Goal: Task Accomplishment & Management: Manage account settings

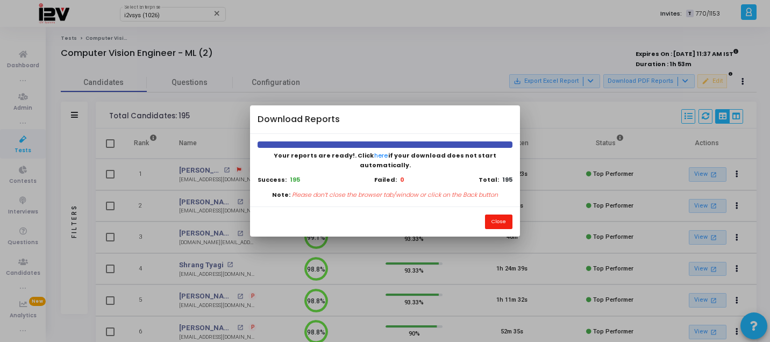
click at [498, 220] on button "Close" at bounding box center [498, 222] width 27 height 15
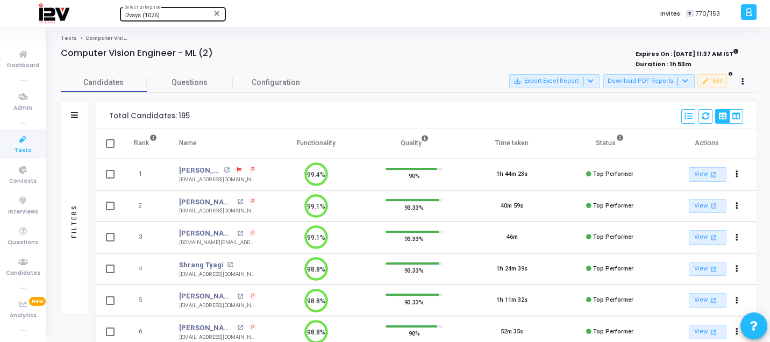
click at [184, 16] on div "i2vsys (1026)" at bounding box center [167, 15] width 87 height 6
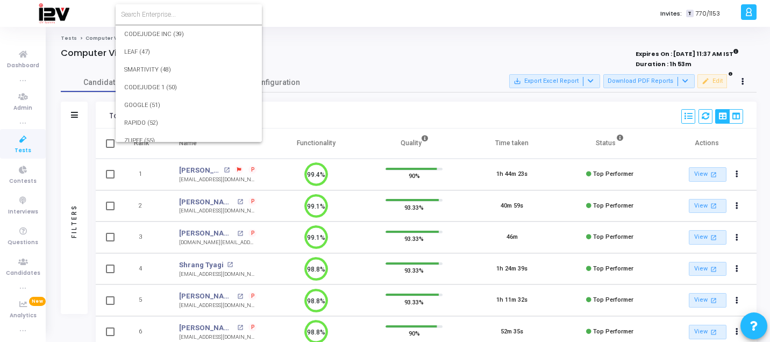
click at [188, 15] on input at bounding box center [189, 15] width 136 height 10
type input "793"
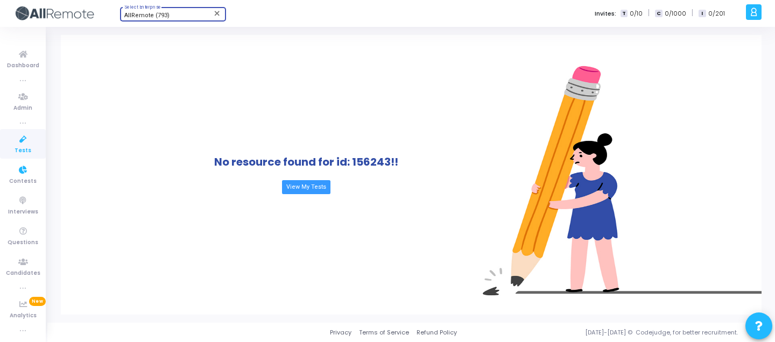
click at [18, 148] on span "Tests" at bounding box center [23, 150] width 17 height 9
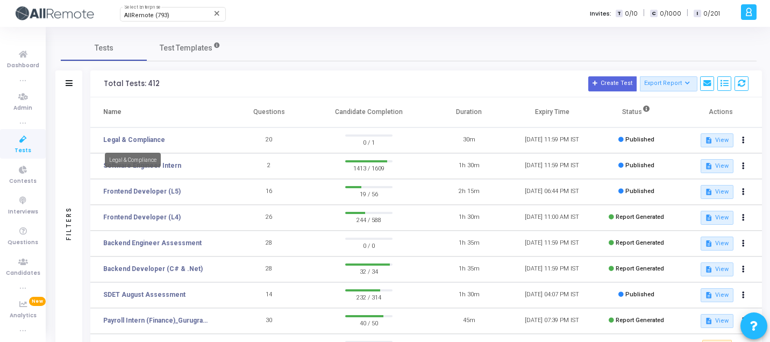
drag, startPoint x: 138, startPoint y: 143, endPoint x: 145, endPoint y: 169, distance: 27.8
click at [145, 169] on body "</div></div> Net Connect Global (1028) Select Enterprise close a am.allremote B…" at bounding box center [385, 171] width 770 height 342
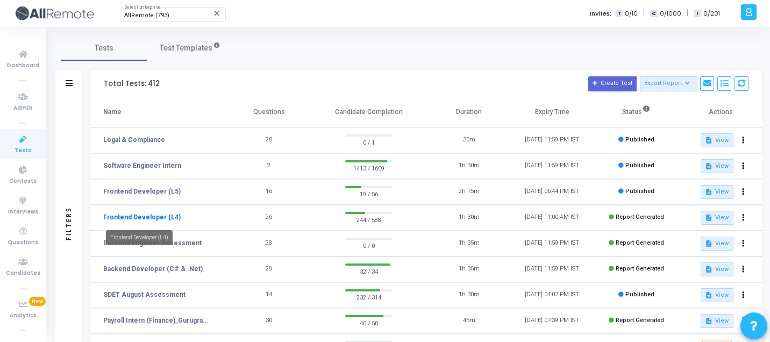
click at [162, 220] on link "Frontend Developer (L4)" at bounding box center [141, 218] width 77 height 10
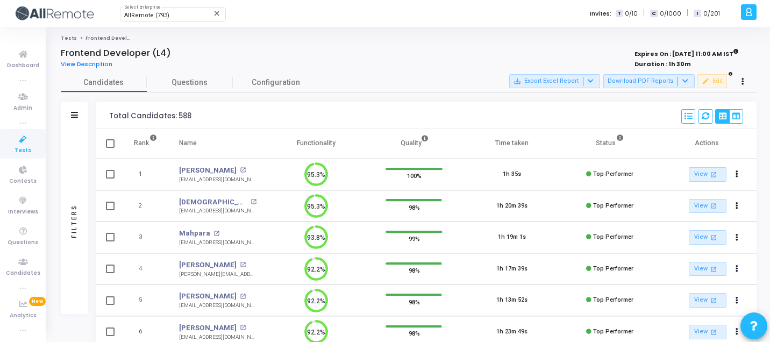
click at [664, 83] on button "Download PDF Reports" at bounding box center [649, 81] width 91 height 14
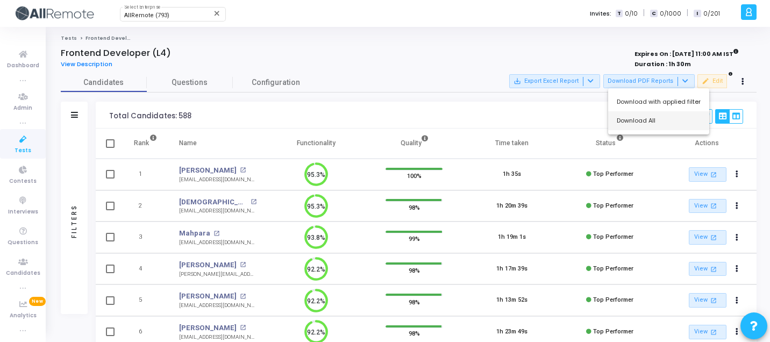
click at [644, 125] on button "Download All" at bounding box center [659, 120] width 101 height 19
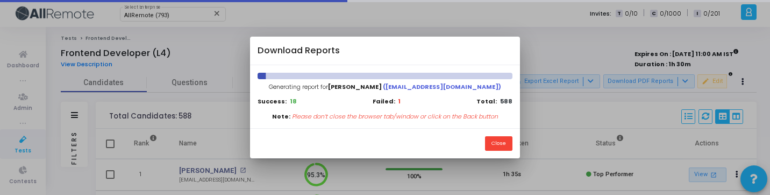
scroll to position [5, 5]
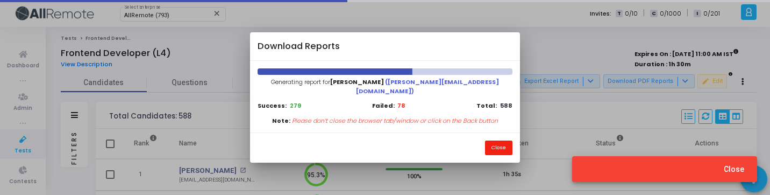
click at [490, 140] on button "Close" at bounding box center [498, 147] width 27 height 15
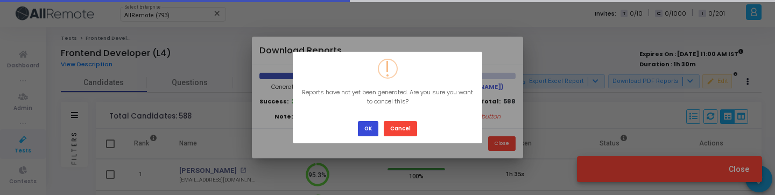
click at [362, 132] on button "OK" at bounding box center [368, 128] width 20 height 15
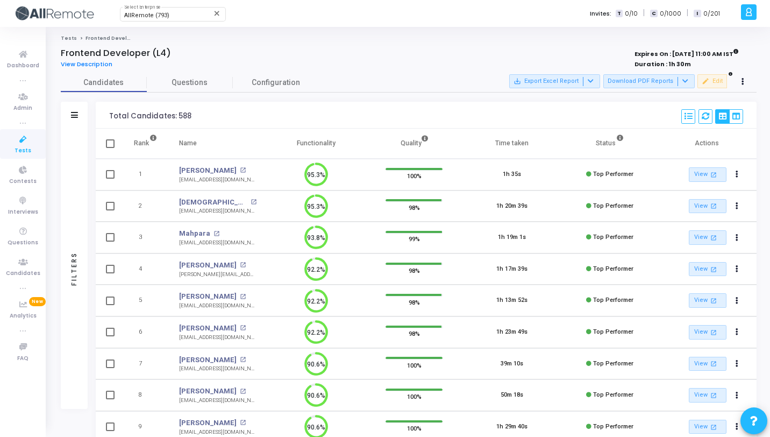
click at [77, 171] on div "Filters" at bounding box center [74, 269] width 27 height 280
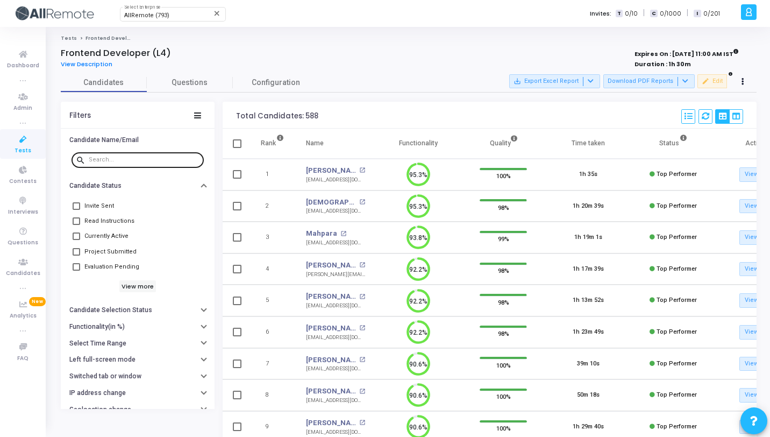
click at [110, 160] on input "text" at bounding box center [144, 160] width 111 height 6
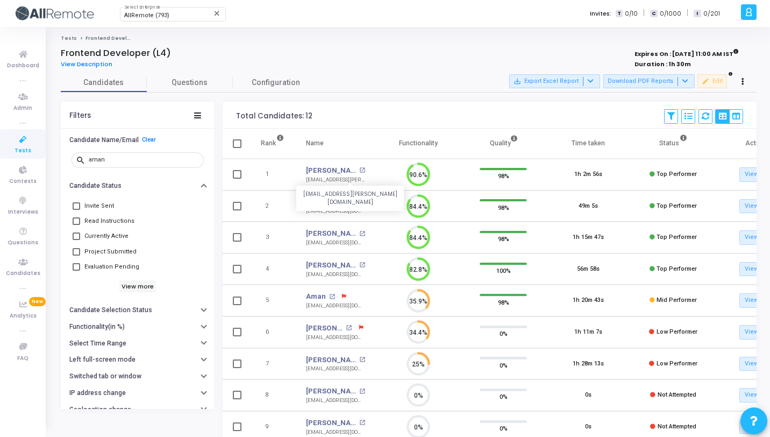
click at [319, 176] on div "aman.it.kiet@gmail.com" at bounding box center [335, 180] width 59 height 8
click at [328, 172] on link "Aman Dubey" at bounding box center [331, 170] width 51 height 11
click at [101, 158] on input "aman" at bounding box center [144, 160] width 111 height 6
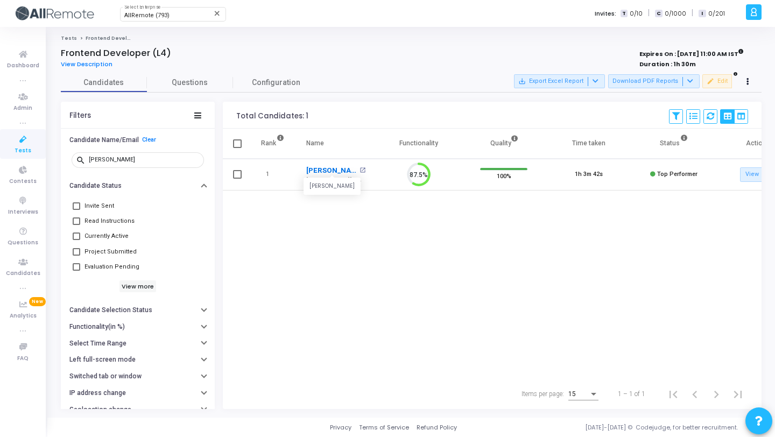
click at [328, 171] on link "Pranjal Gupta" at bounding box center [331, 170] width 51 height 11
click at [107, 160] on input "pranj" at bounding box center [144, 160] width 111 height 6
click at [314, 171] on link "Papun" at bounding box center [331, 170] width 51 height 11
click at [112, 159] on input "papu" at bounding box center [144, 160] width 111 height 6
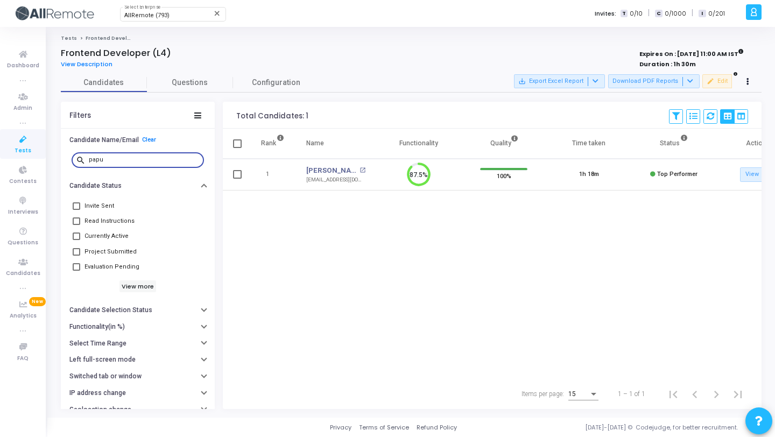
click at [112, 159] on input "papu" at bounding box center [144, 160] width 111 height 6
click at [317, 168] on link "Bilal Ullah Khan" at bounding box center [331, 170] width 51 height 11
click at [144, 161] on input "bila" at bounding box center [144, 160] width 111 height 6
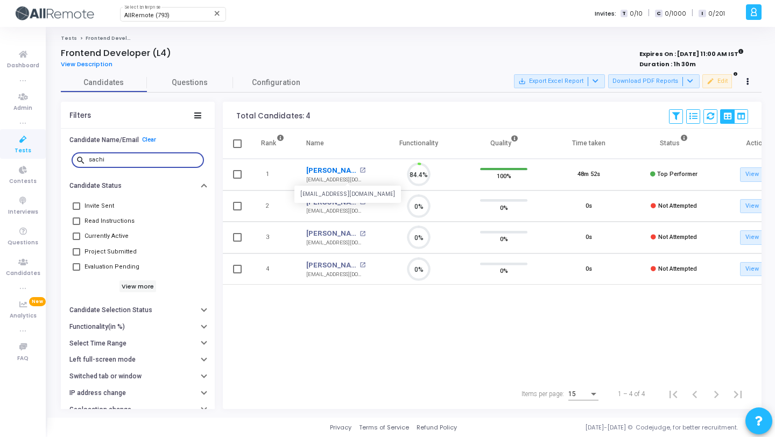
scroll to position [5, 5]
click at [326, 171] on link "Sachit Singh" at bounding box center [331, 170] width 51 height 11
click at [148, 161] on input "sachi" at bounding box center [144, 160] width 111 height 6
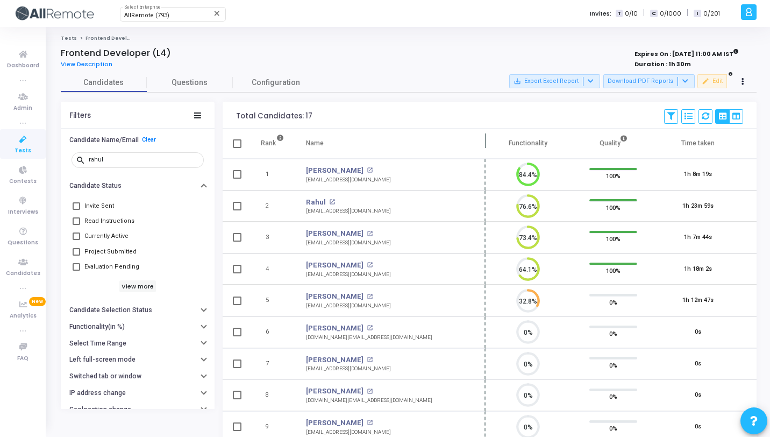
drag, startPoint x: 376, startPoint y: 143, endPoint x: 491, endPoint y: 143, distance: 114.6
click at [491, 143] on span at bounding box center [485, 144] width 11 height 30
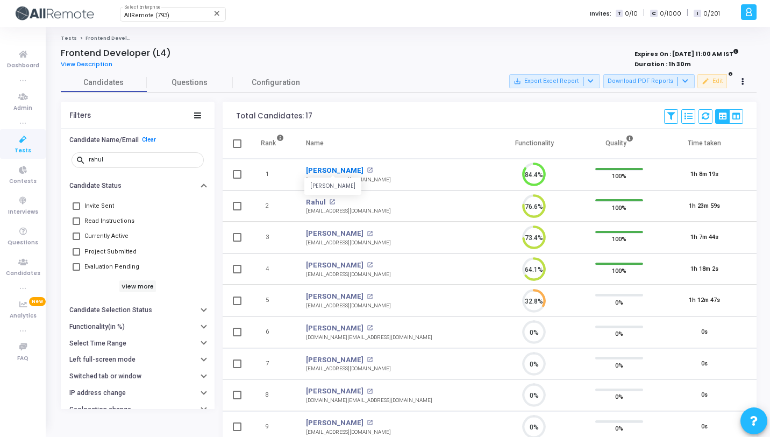
click at [345, 173] on link "Rahul Chaudhary" at bounding box center [335, 170] width 58 height 11
click at [146, 160] on input "rahul" at bounding box center [144, 160] width 111 height 6
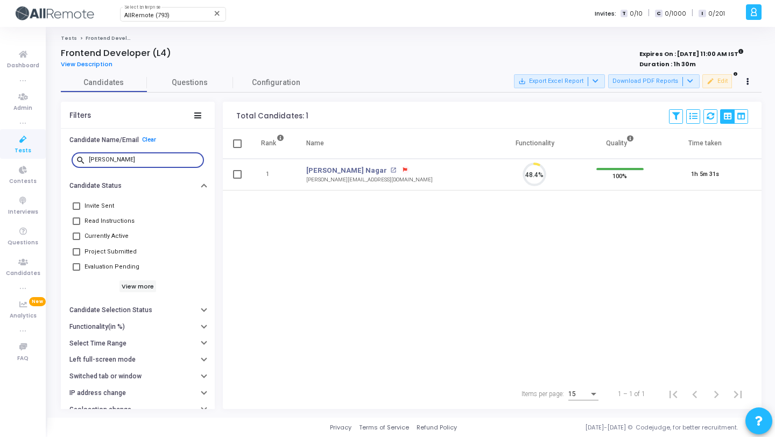
scroll to position [23, 27]
click at [339, 171] on link "Siddhant Nagar" at bounding box center [346, 170] width 81 height 11
click at [125, 152] on div "siddhan" at bounding box center [144, 159] width 111 height 17
click at [129, 162] on input "siddhan" at bounding box center [144, 160] width 111 height 6
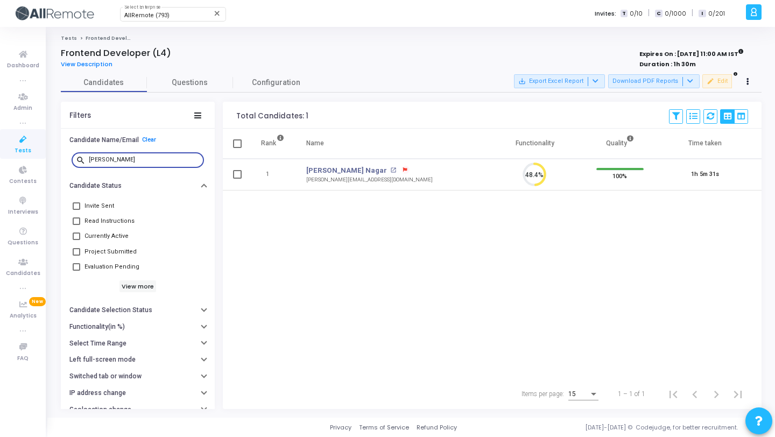
click at [129, 162] on input "siddhan" at bounding box center [144, 160] width 111 height 6
click at [343, 169] on link "Gangaprasad Mohite" at bounding box center [335, 170] width 58 height 11
click at [143, 160] on input "ganga" at bounding box center [144, 160] width 111 height 6
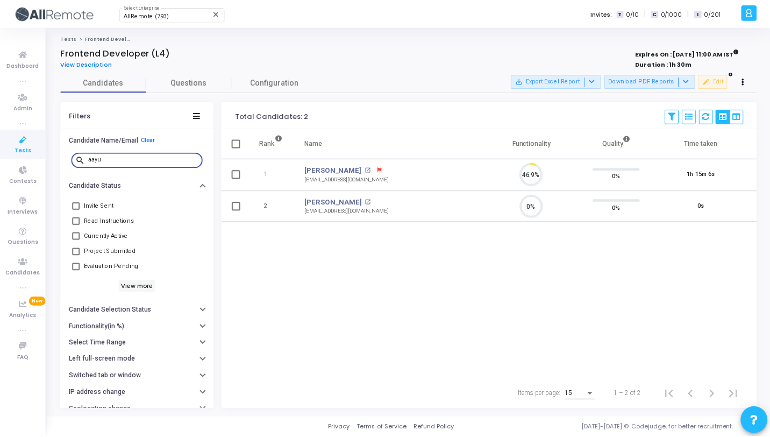
scroll to position [23, 27]
click at [346, 170] on link "Aayush Moolchandani" at bounding box center [335, 170] width 58 height 11
click at [129, 162] on input "aayu" at bounding box center [144, 160] width 111 height 6
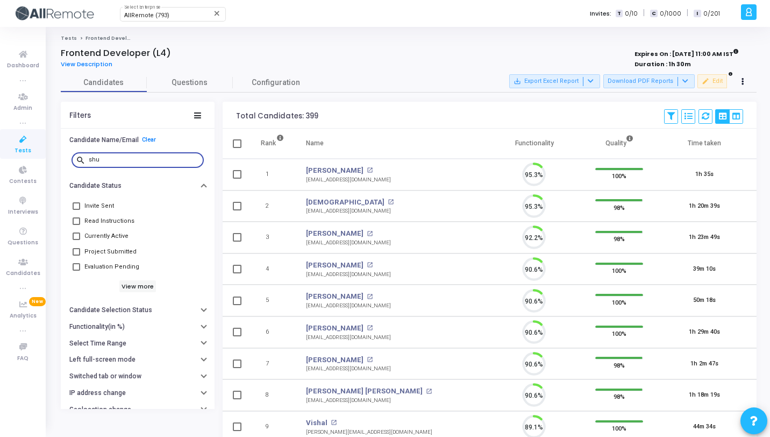
scroll to position [23, 27]
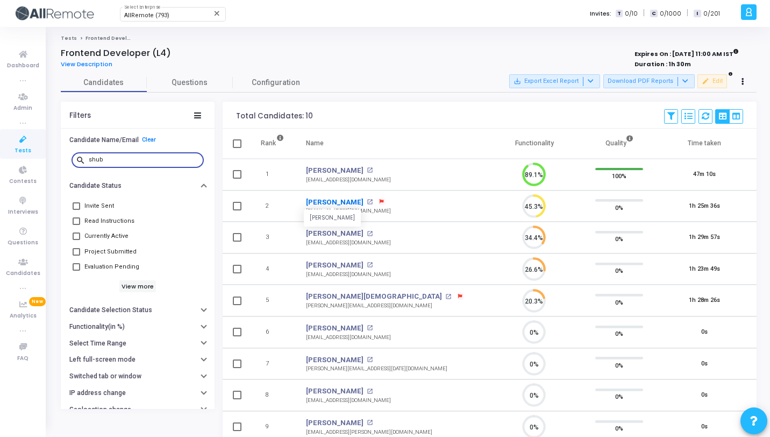
click at [342, 202] on link "Shubham Saini" at bounding box center [335, 202] width 58 height 11
click at [128, 158] on input "shub" at bounding box center [144, 160] width 111 height 6
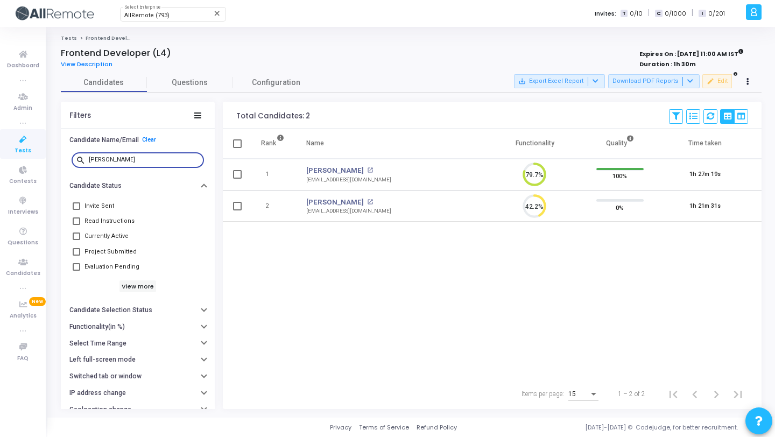
click at [133, 163] on input "nitish" at bounding box center [144, 160] width 111 height 6
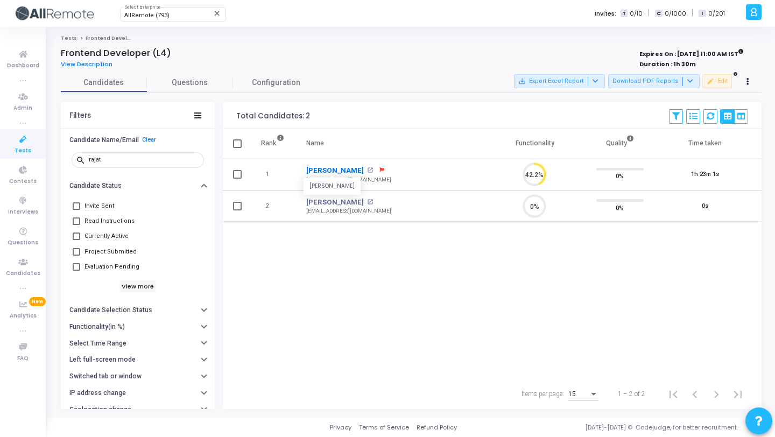
click at [326, 168] on link "Rajat Singh" at bounding box center [335, 170] width 58 height 11
click at [141, 162] on input "rajat" at bounding box center [144, 160] width 111 height 6
click at [142, 161] on input "rajat" at bounding box center [144, 160] width 111 height 6
click at [141, 162] on input "rajat" at bounding box center [144, 160] width 111 height 6
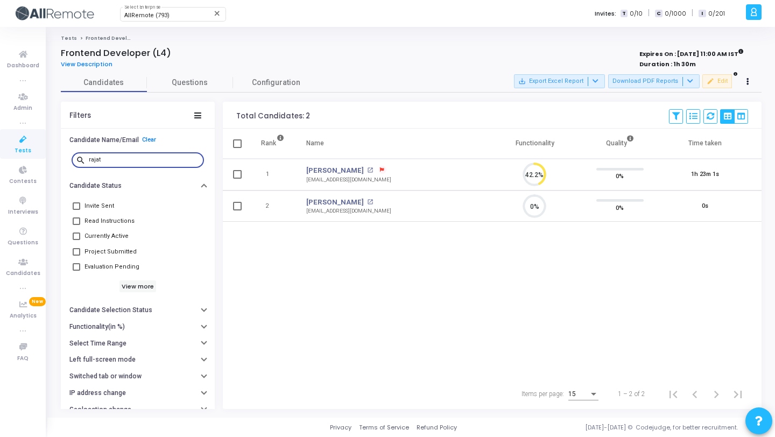
click at [141, 162] on input "rajat" at bounding box center [144, 160] width 111 height 6
click at [343, 203] on link "Nitish Kumar" at bounding box center [335, 202] width 58 height 11
click at [113, 157] on input "nitish" at bounding box center [144, 160] width 111 height 6
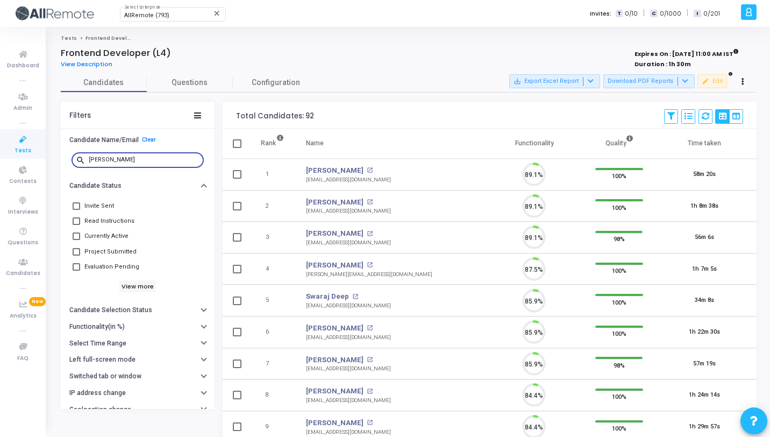
scroll to position [23, 27]
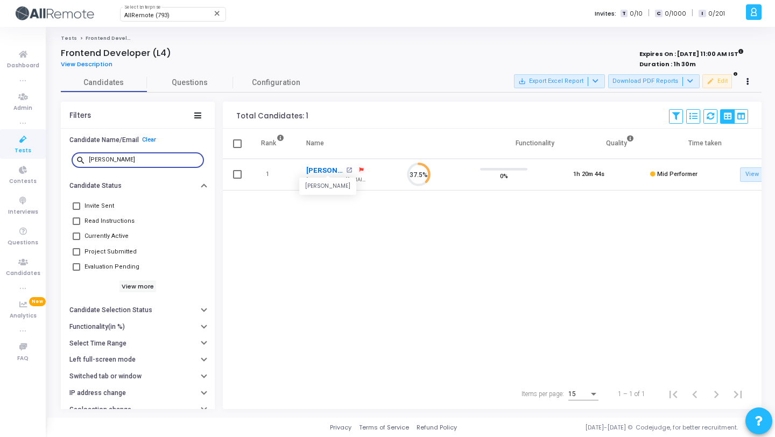
click at [324, 173] on link "Waqar Ahmad" at bounding box center [324, 170] width 37 height 11
click at [135, 159] on input "waqar" at bounding box center [144, 160] width 111 height 6
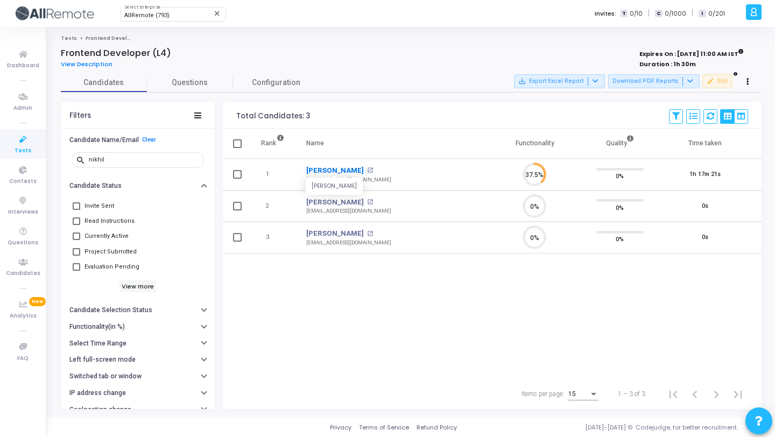
click at [334, 168] on link "Nikhil Thakur" at bounding box center [335, 170] width 58 height 11
click at [143, 159] on input "nikhil" at bounding box center [144, 160] width 111 height 6
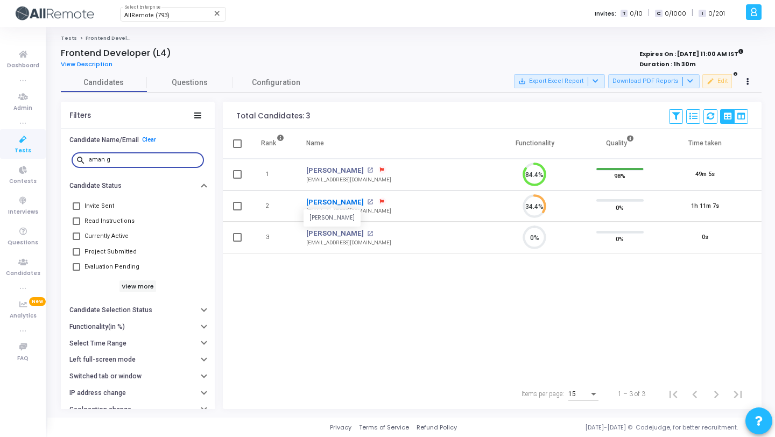
click at [333, 199] on link "Aman Gautam" at bounding box center [335, 202] width 58 height 11
click at [123, 164] on div "aman g" at bounding box center [144, 159] width 111 height 17
click at [126, 159] on input "aman g" at bounding box center [144, 160] width 111 height 6
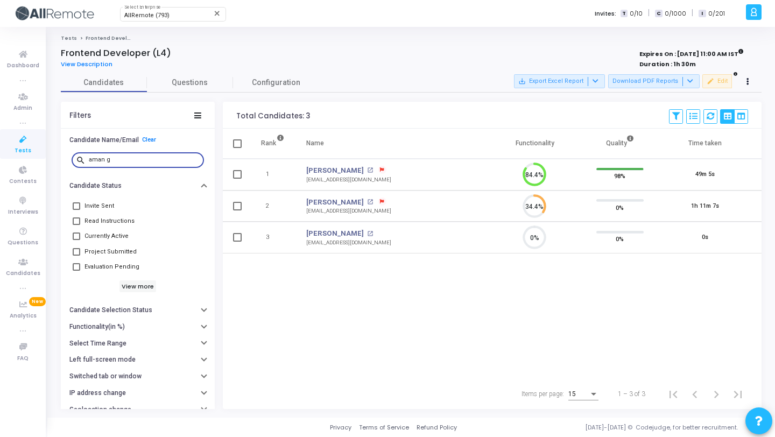
click at [126, 159] on input "aman g" at bounding box center [144, 160] width 111 height 6
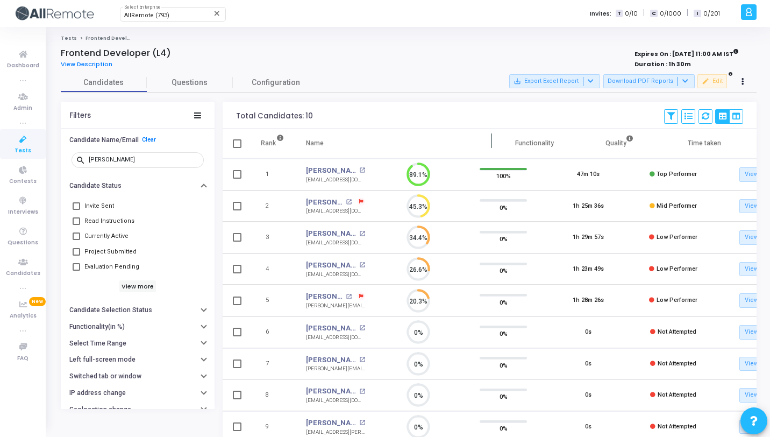
click at [384, 138] on th "Name" at bounding box center [393, 144] width 197 height 30
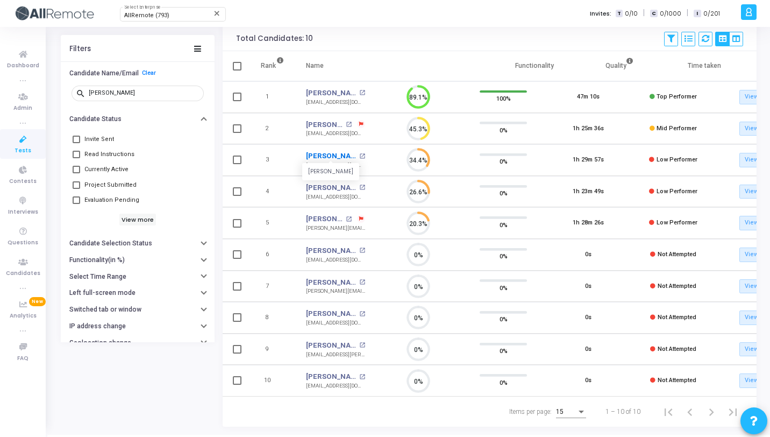
click at [321, 156] on link "Shubham" at bounding box center [331, 156] width 51 height 11
click at [132, 93] on input "shubham" at bounding box center [144, 93] width 111 height 6
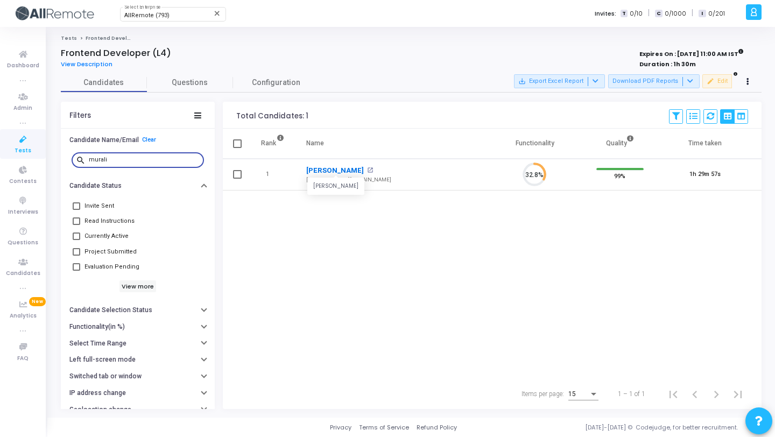
click at [324, 168] on link "Murali Manohar Vaddepally" at bounding box center [335, 170] width 58 height 11
click at [148, 159] on input "murali" at bounding box center [144, 160] width 111 height 6
type input "manoha"
click at [136, 160] on input "manoha" at bounding box center [144, 160] width 111 height 6
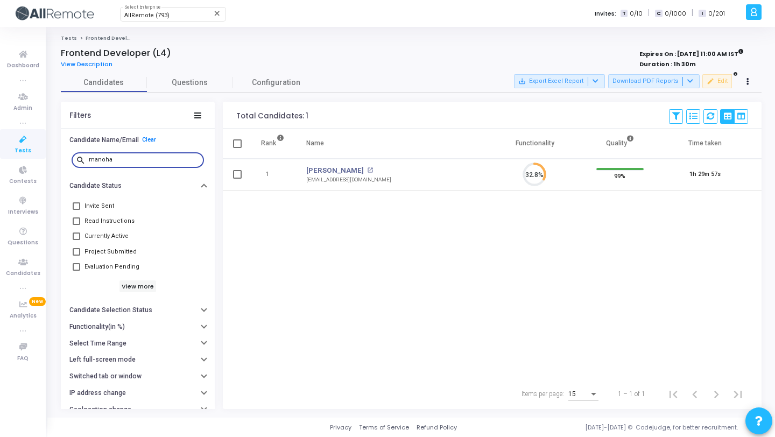
click at [136, 160] on input "manoha" at bounding box center [144, 160] width 111 height 6
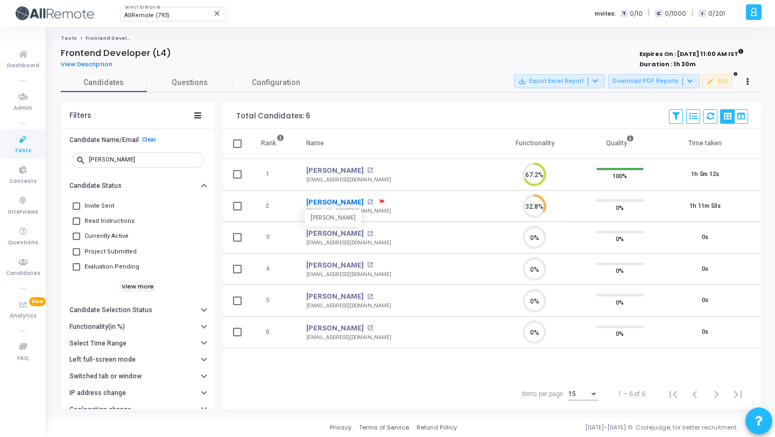
click at [341, 203] on link "Harshit Grover" at bounding box center [335, 202] width 58 height 11
click at [125, 157] on input "harshi" at bounding box center [144, 160] width 111 height 6
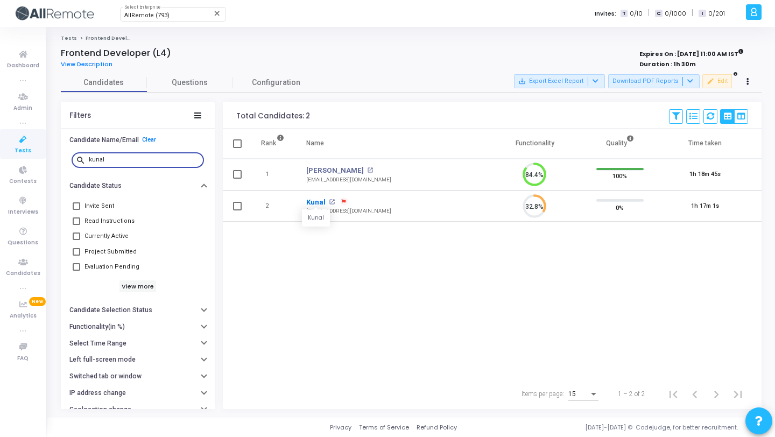
click at [309, 198] on link "Kunal" at bounding box center [315, 202] width 19 height 11
click at [139, 159] on input "kunal" at bounding box center [144, 160] width 111 height 6
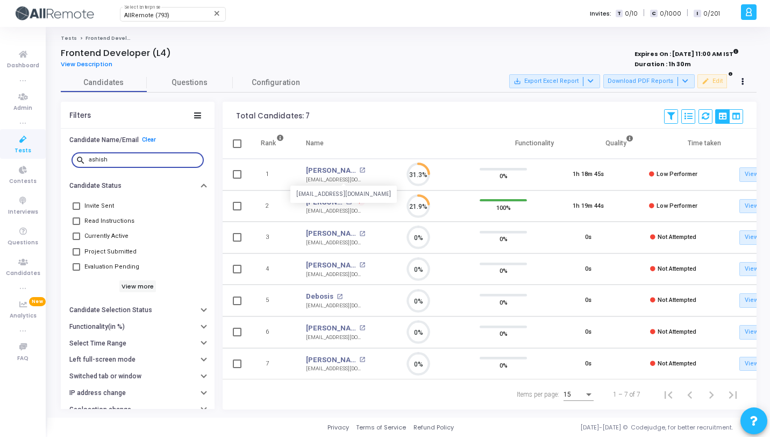
scroll to position [23, 27]
click at [335, 168] on link "Ashish Kumar" at bounding box center [331, 170] width 51 height 11
click at [161, 159] on input "ashish" at bounding box center [144, 160] width 111 height 6
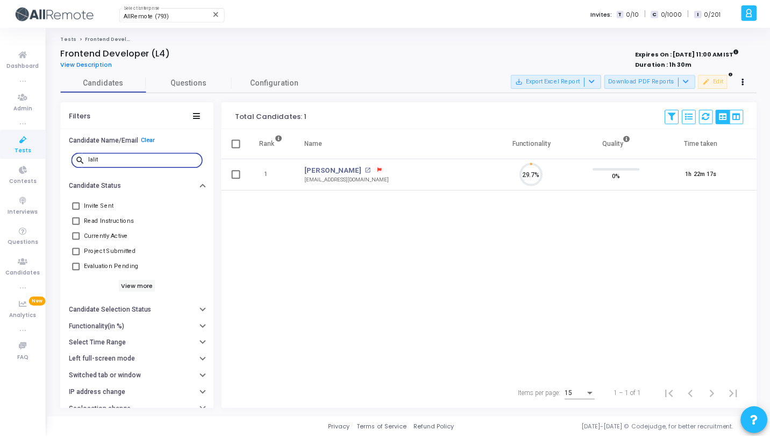
scroll to position [23, 27]
click at [330, 168] on link "Lalit Singh" at bounding box center [335, 170] width 58 height 11
click at [127, 157] on input "lalit" at bounding box center [144, 160] width 111 height 6
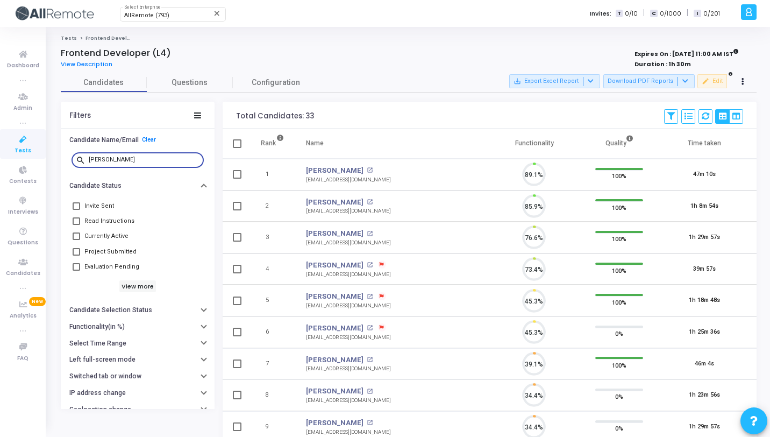
scroll to position [23, 27]
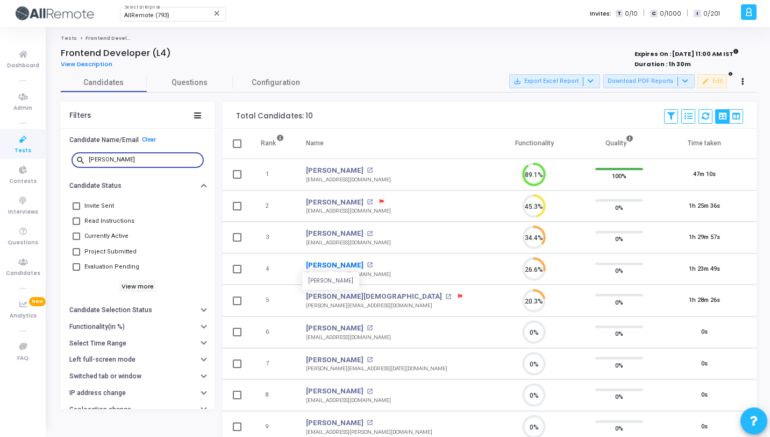
click at [320, 265] on link "Shubham" at bounding box center [335, 265] width 58 height 11
click at [160, 159] on input "shubha" at bounding box center [144, 160] width 111 height 6
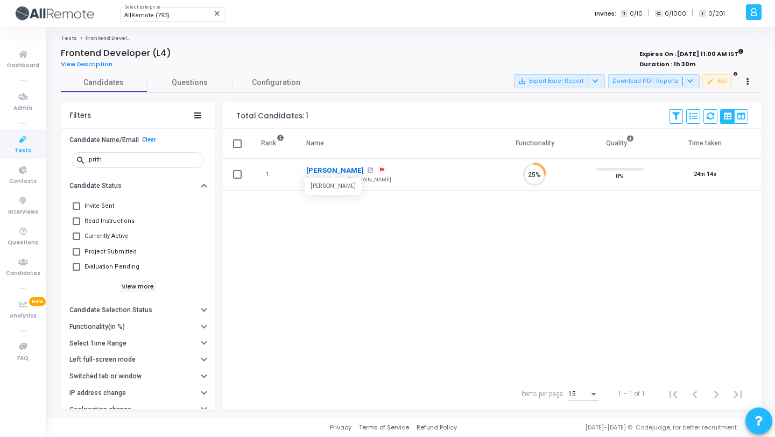
click at [331, 172] on link "Prithvi Raj" at bounding box center [335, 170] width 58 height 11
click at [144, 157] on input "prith" at bounding box center [144, 160] width 111 height 6
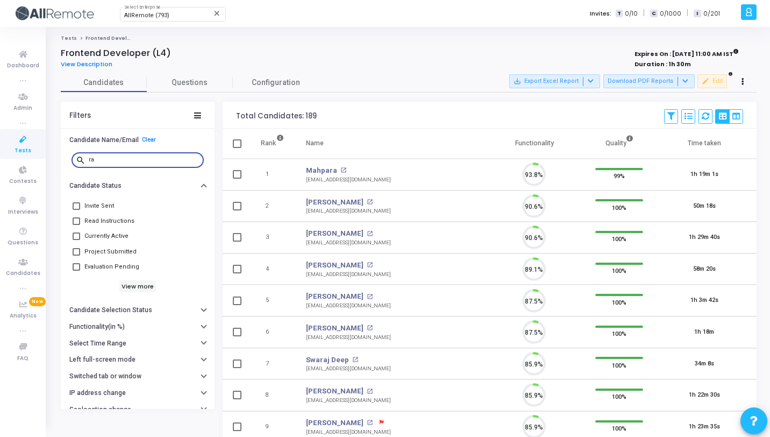
type input "r"
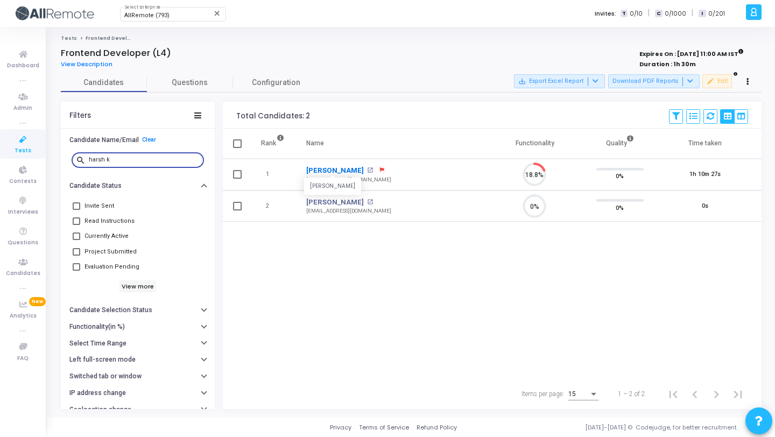
click at [337, 168] on link "Harsh Kumar" at bounding box center [335, 170] width 58 height 11
click at [143, 160] on input "harsh k" at bounding box center [144, 160] width 111 height 6
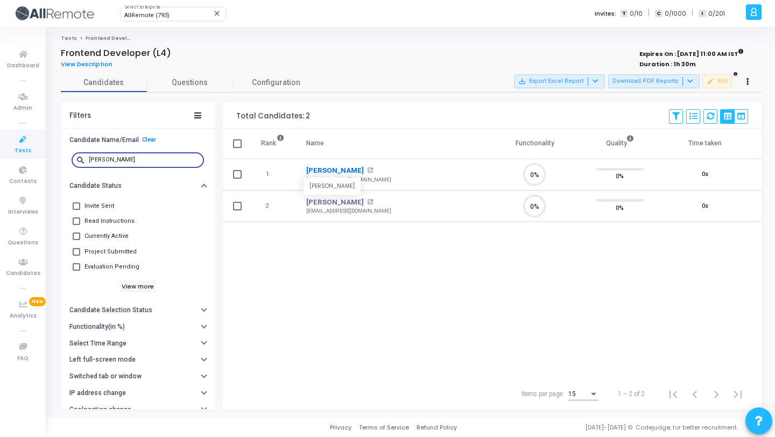
click at [323, 171] on link "Arpit Rathi" at bounding box center [335, 170] width 58 height 11
click at [137, 159] on input "arpit" at bounding box center [144, 160] width 111 height 6
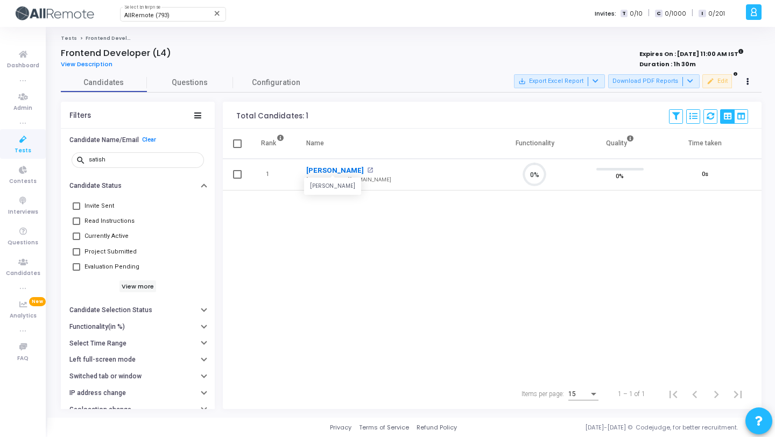
click at [333, 170] on link "Satish Narayan" at bounding box center [335, 170] width 58 height 11
click at [138, 153] on div "satish" at bounding box center [144, 159] width 111 height 17
click at [135, 160] on input "satish" at bounding box center [144, 160] width 111 height 6
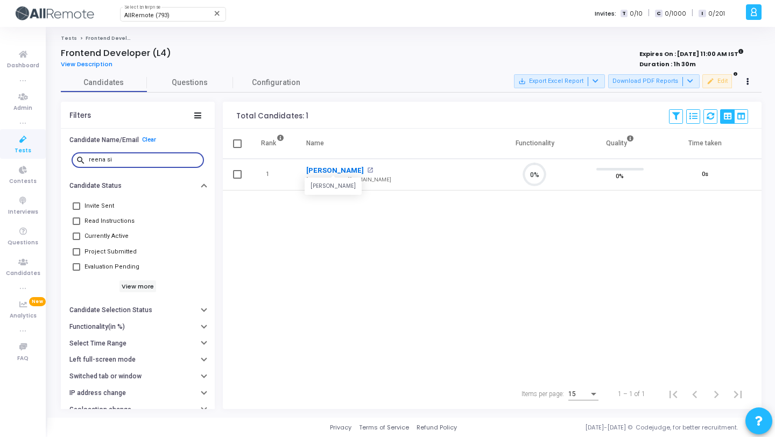
click at [333, 171] on link "[PERSON_NAME]" at bounding box center [335, 170] width 58 height 11
click at [144, 159] on input "reena si" at bounding box center [144, 160] width 111 height 6
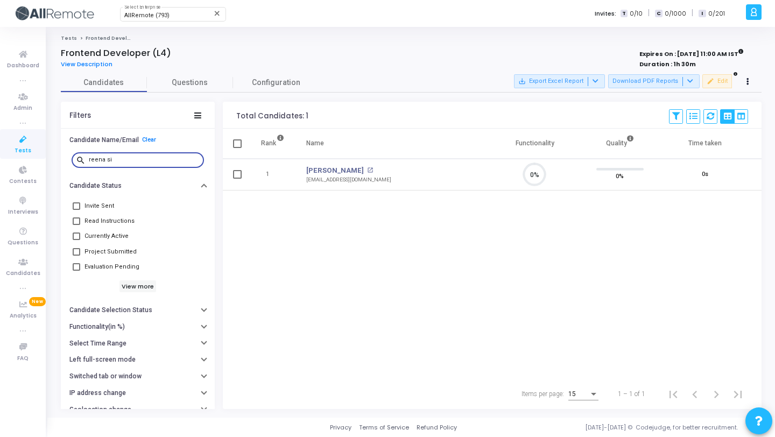
click at [144, 159] on input "reena si" at bounding box center [144, 160] width 111 height 6
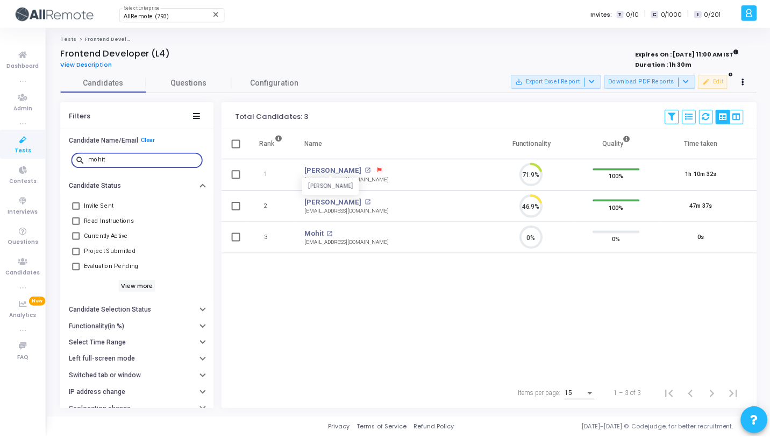
scroll to position [23, 27]
click at [317, 235] on link "Mohit" at bounding box center [315, 233] width 19 height 11
click at [118, 158] on input "mohit" at bounding box center [144, 160] width 111 height 6
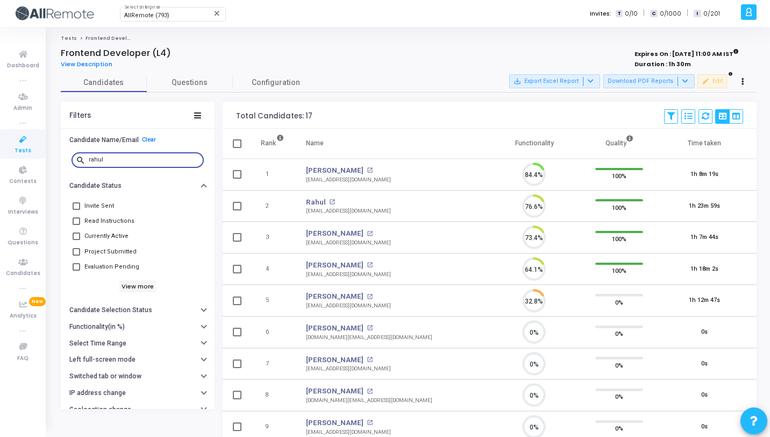
scroll to position [23, 27]
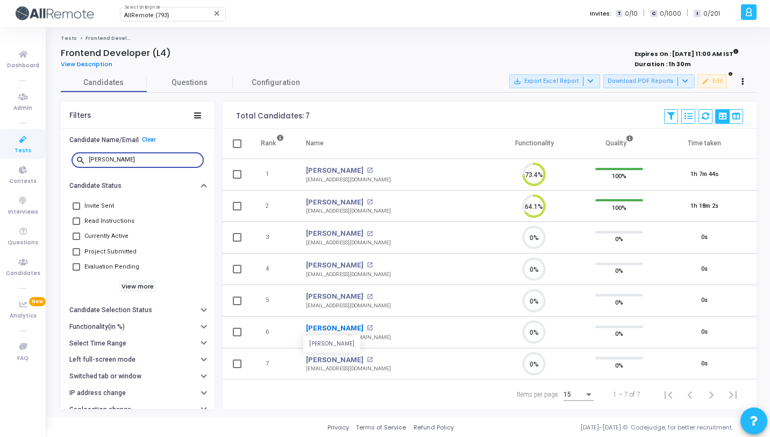
click at [326, 329] on link "Rahul Soni" at bounding box center [335, 328] width 58 height 11
click at [131, 160] on input "rahul s" at bounding box center [144, 160] width 111 height 6
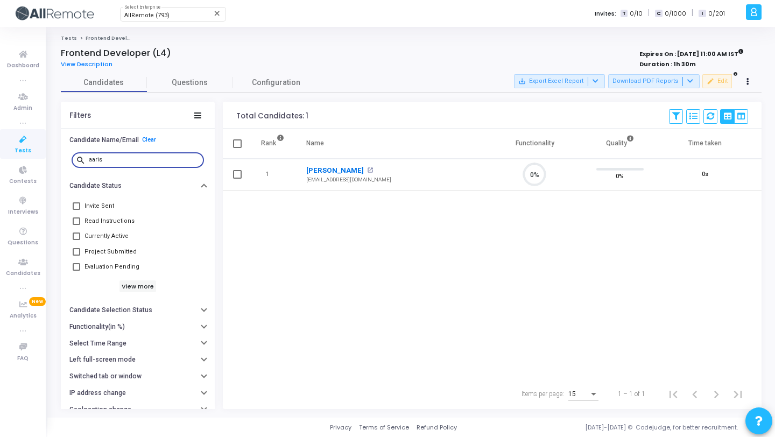
click at [321, 165] on link "Aarish Ali" at bounding box center [335, 170] width 58 height 11
click at [126, 161] on input "aaris" at bounding box center [144, 160] width 111 height 6
click at [327, 171] on link "Laxmi R Prasannna" at bounding box center [331, 170] width 51 height 11
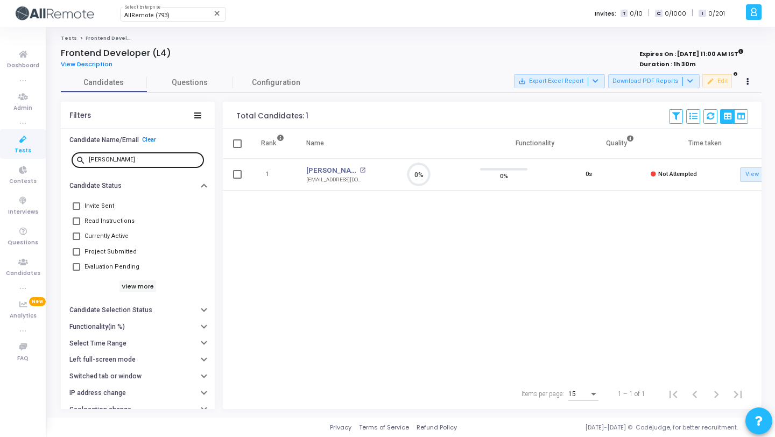
click at [120, 160] on input "laxmi" at bounding box center [144, 160] width 111 height 6
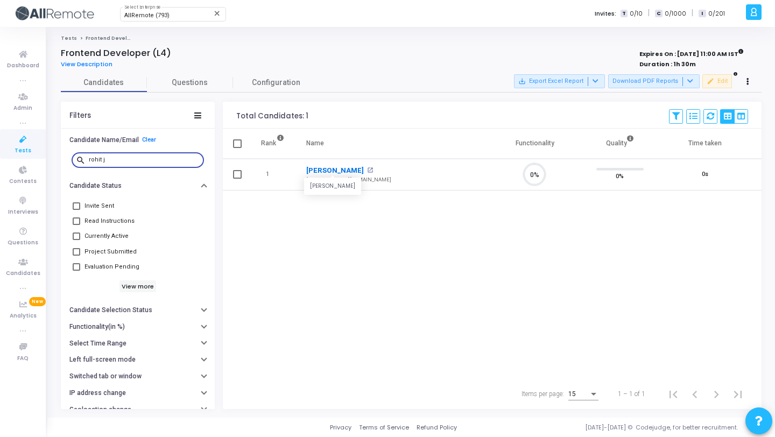
type input "rohit j"
click at [333, 172] on link "Rohit Jangid" at bounding box center [335, 170] width 58 height 11
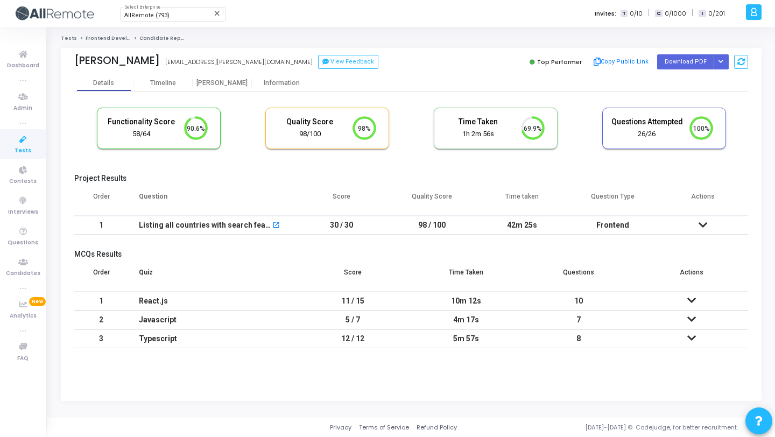
click at [494, 60] on div "Top Performer Copy Public Link Download PDF Regenerate PDF" at bounding box center [581, 62] width 331 height 16
click at [721, 67] on button "Button group with nested dropdown" at bounding box center [720, 61] width 15 height 15
click at [695, 89] on button "Regenerate PDF" at bounding box center [686, 83] width 83 height 17
click at [719, 58] on button "Button group with nested dropdown" at bounding box center [720, 61] width 15 height 15
click at [682, 75] on button "Regenerate PDF" at bounding box center [686, 83] width 83 height 17
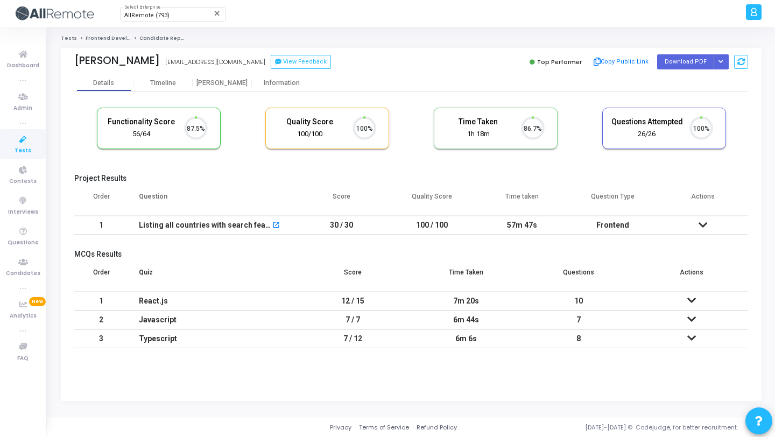
scroll to position [23, 27]
click at [717, 60] on button "Button group with nested dropdown" at bounding box center [720, 61] width 15 height 15
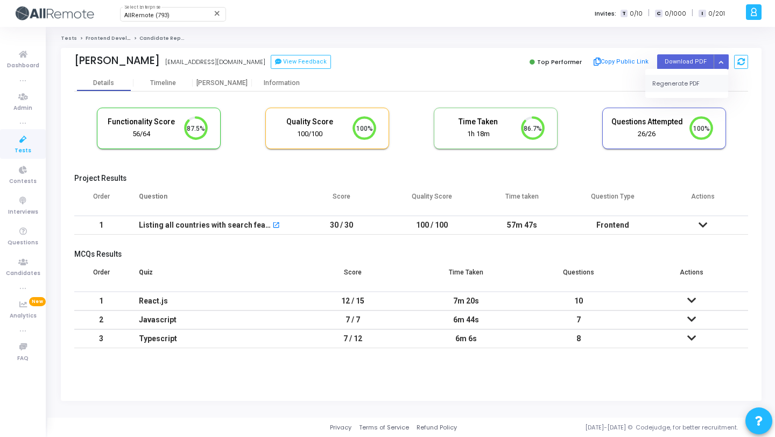
click at [691, 83] on button "Regenerate PDF" at bounding box center [686, 83] width 83 height 17
click at [724, 59] on button "Button group with nested dropdown" at bounding box center [720, 61] width 15 height 15
click at [702, 80] on button "Regenerate PDF" at bounding box center [686, 83] width 83 height 17
click at [724, 63] on button "Button group with nested dropdown" at bounding box center [720, 61] width 15 height 15
click at [695, 91] on button "Regenerate PDF" at bounding box center [686, 83] width 83 height 17
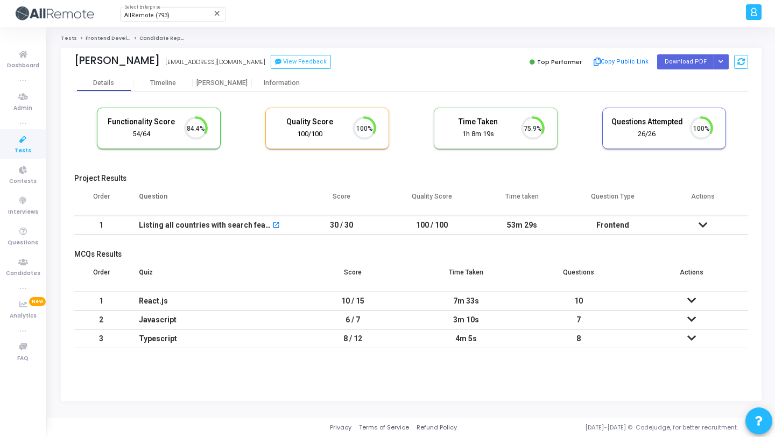
scroll to position [23, 27]
click at [723, 62] on button "Button group with nested dropdown" at bounding box center [720, 61] width 15 height 15
click at [696, 76] on button "Regenerate PDF" at bounding box center [686, 83] width 83 height 17
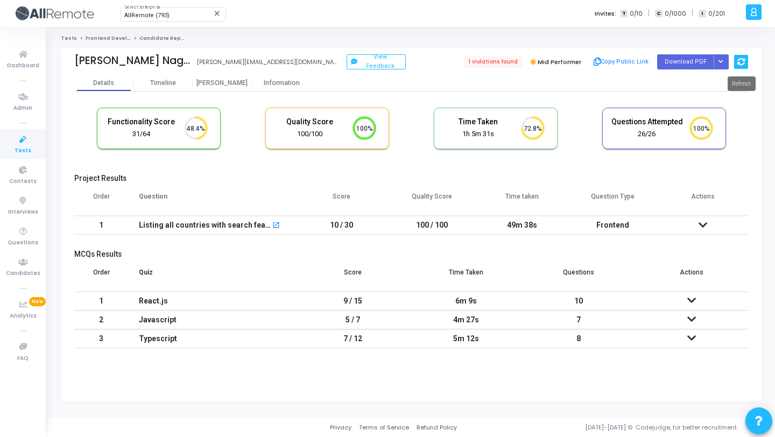
click at [740, 61] on icon at bounding box center [741, 62] width 8 height 8
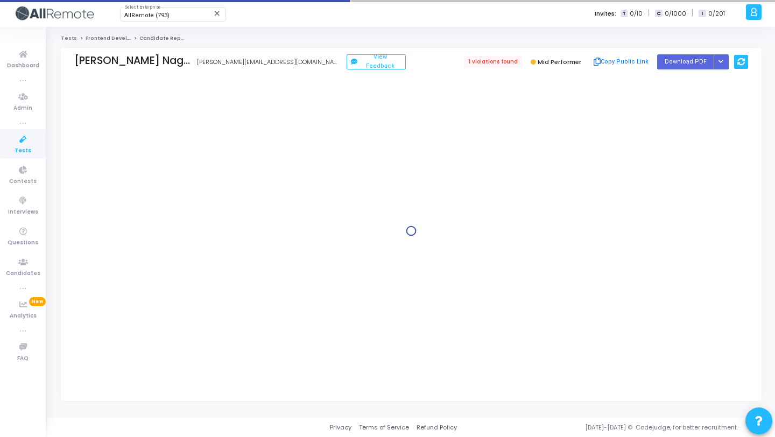
click at [740, 61] on icon at bounding box center [741, 62] width 8 height 8
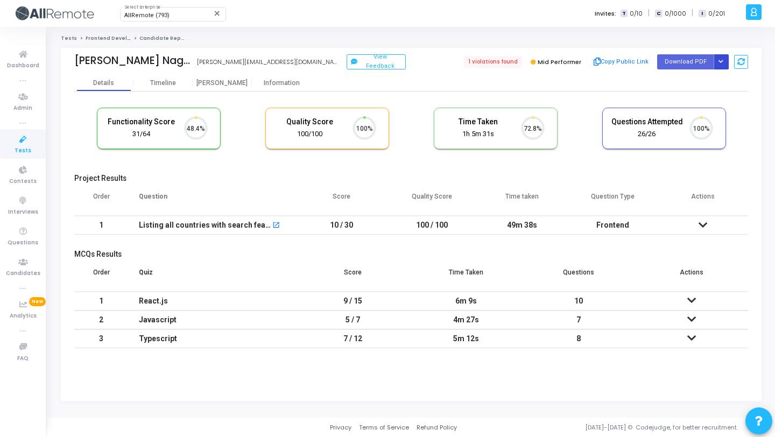
scroll to position [23, 27]
click at [723, 61] on button "Button group with nested dropdown" at bounding box center [720, 61] width 15 height 15
click at [693, 83] on button "Regenerate PDF" at bounding box center [686, 83] width 83 height 17
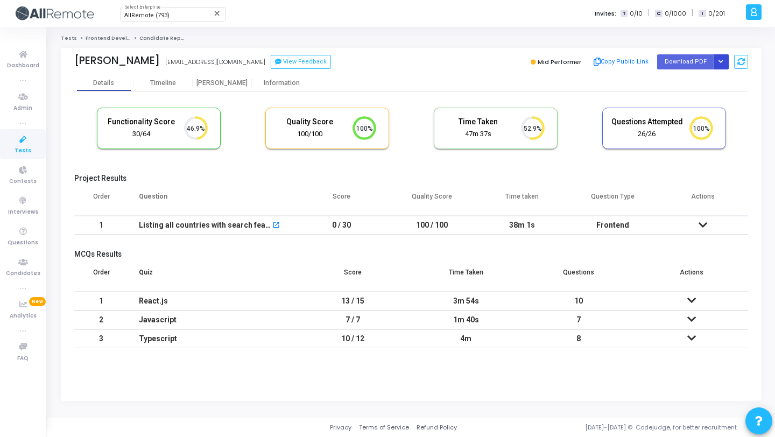
click at [720, 65] on button "Button group with nested dropdown" at bounding box center [720, 61] width 15 height 15
click at [704, 85] on button "Regenerate PDF" at bounding box center [686, 83] width 83 height 17
click at [722, 60] on icon "Button group with nested dropdown" at bounding box center [720, 61] width 5 height 5
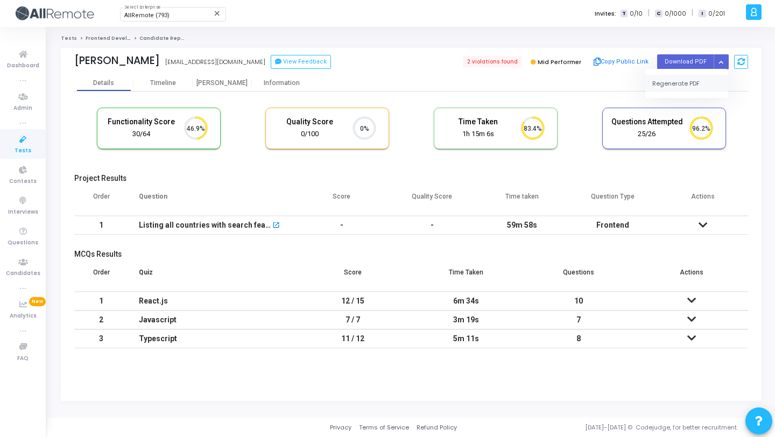
click at [699, 83] on button "Regenerate PDF" at bounding box center [686, 83] width 83 height 17
click at [724, 66] on button "Button group with nested dropdown" at bounding box center [720, 61] width 15 height 15
click at [701, 86] on button "Regenerate PDF" at bounding box center [686, 83] width 83 height 17
click at [719, 62] on icon "Button group with nested dropdown" at bounding box center [720, 61] width 5 height 5
click at [706, 75] on button "Regenerate PDF" at bounding box center [686, 83] width 83 height 17
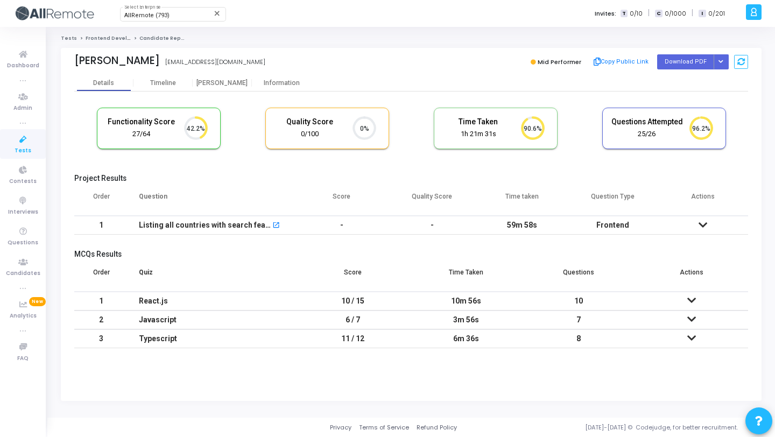
click at [717, 52] on div "[PERSON_NAME] [PERSON_NAME][EMAIL_ADDRESS][DOMAIN_NAME] Mid Performer Copy Publ…" at bounding box center [411, 61] width 674 height 27
click at [717, 58] on button "Button group with nested dropdown" at bounding box center [720, 61] width 15 height 15
click at [705, 74] on div "Regenerate PDF" at bounding box center [686, 83] width 83 height 29
click at [705, 75] on button "Regenerate PDF" at bounding box center [686, 83] width 83 height 17
click at [731, 61] on div "2 violations found Mid Performer Copy Public Link Download PDF Regenerate PDF" at bounding box center [581, 62] width 331 height 16
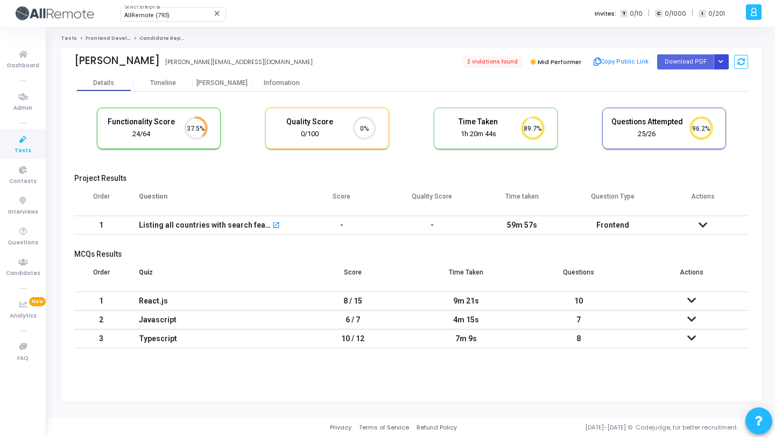
click at [726, 61] on button "Button group with nested dropdown" at bounding box center [720, 61] width 15 height 15
click at [704, 90] on button "Regenerate PDF" at bounding box center [686, 83] width 83 height 17
click at [721, 56] on button "Button group with nested dropdown" at bounding box center [720, 61] width 15 height 15
click at [695, 80] on button "Regenerate PDF" at bounding box center [686, 83] width 83 height 17
click at [722, 59] on button "Button group with nested dropdown" at bounding box center [720, 61] width 15 height 15
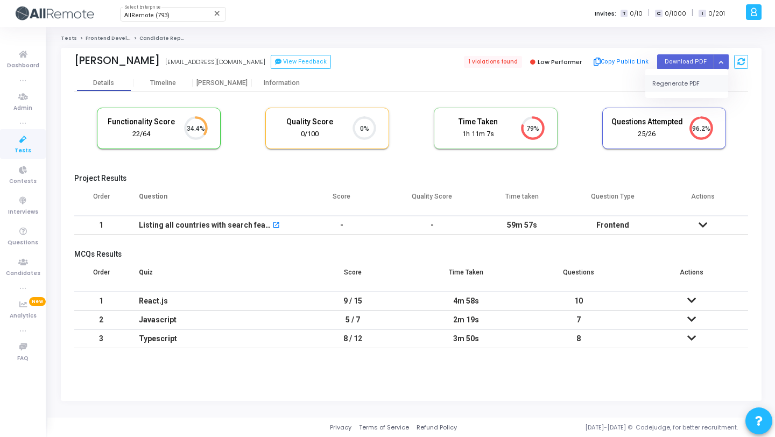
click at [701, 80] on button "Regenerate PDF" at bounding box center [686, 83] width 83 height 17
click at [723, 59] on button "Button group with nested dropdown" at bounding box center [720, 61] width 15 height 15
click at [706, 75] on button "Regenerate PDF" at bounding box center [686, 83] width 83 height 17
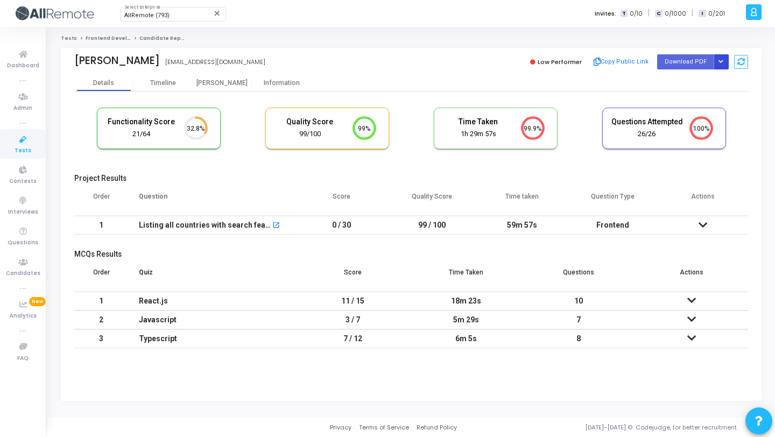
click at [719, 61] on icon "Button group with nested dropdown" at bounding box center [720, 61] width 5 height 5
click at [698, 82] on button "Regenerate PDF" at bounding box center [686, 83] width 83 height 17
click at [722, 60] on icon "Button group with nested dropdown" at bounding box center [720, 61] width 5 height 5
drag, startPoint x: 702, startPoint y: 87, endPoint x: 702, endPoint y: 81, distance: 5.9
click at [702, 87] on button "Regenerate PDF" at bounding box center [686, 83] width 83 height 17
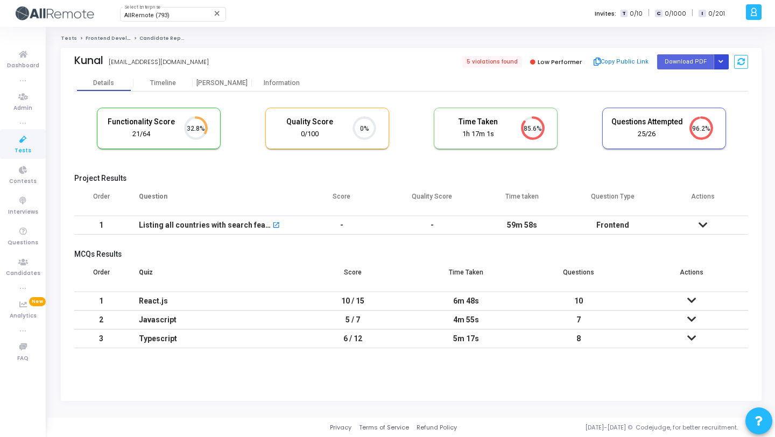
click at [718, 61] on icon "Button group with nested dropdown" at bounding box center [720, 61] width 5 height 5
click at [662, 94] on div "Regenerate PDF" at bounding box center [686, 83] width 83 height 29
click at [662, 84] on button "Regenerate PDF" at bounding box center [686, 83] width 83 height 17
click at [718, 57] on button "Button group with nested dropdown" at bounding box center [720, 61] width 15 height 15
click at [686, 76] on button "Regenerate PDF" at bounding box center [686, 83] width 83 height 17
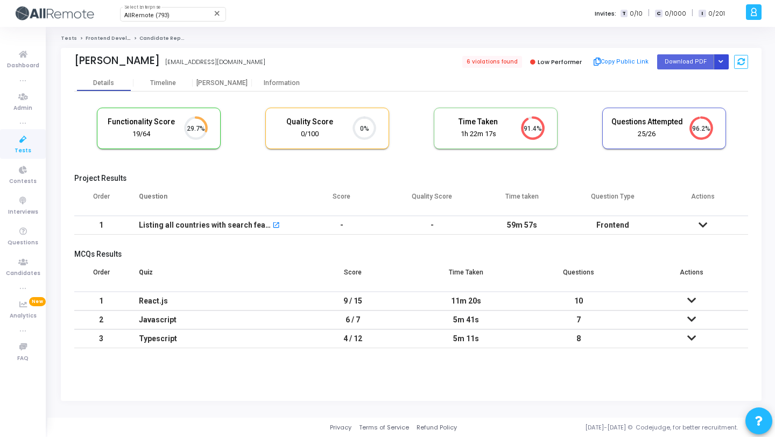
click at [725, 61] on button "Button group with nested dropdown" at bounding box center [720, 61] width 15 height 15
click at [684, 73] on div "Regenerate PDF" at bounding box center [686, 83] width 83 height 29
click at [677, 82] on button "Regenerate PDF" at bounding box center [686, 83] width 83 height 17
click at [720, 62] on icon "Button group with nested dropdown" at bounding box center [720, 61] width 5 height 5
click at [697, 83] on button "Regenerate PDF" at bounding box center [686, 83] width 83 height 17
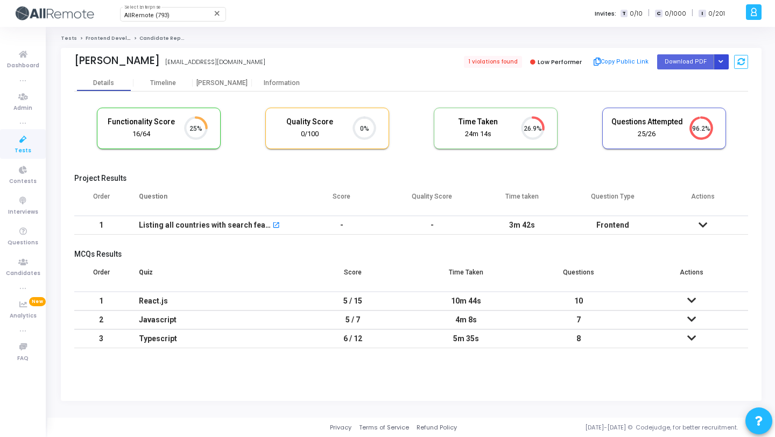
click at [719, 61] on icon "Button group with nested dropdown" at bounding box center [720, 61] width 5 height 5
click at [690, 82] on button "Regenerate PDF" at bounding box center [686, 83] width 83 height 17
click at [725, 61] on button "Button group with nested dropdown" at bounding box center [720, 61] width 15 height 15
click at [685, 79] on button "Regenerate PDF" at bounding box center [686, 83] width 83 height 17
click at [716, 61] on button "Button group with nested dropdown" at bounding box center [720, 61] width 15 height 15
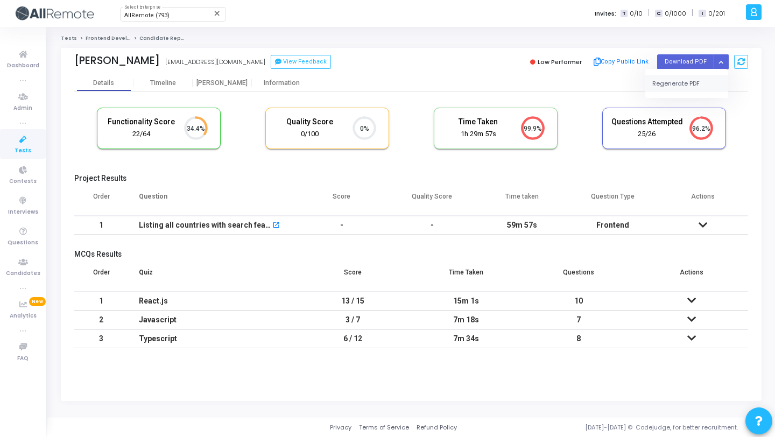
click at [694, 79] on button "Regenerate PDF" at bounding box center [686, 83] width 83 height 17
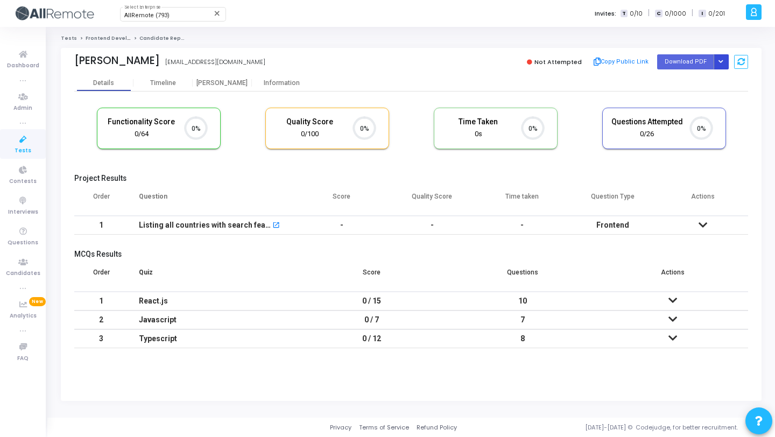
click at [721, 59] on button "Button group with nested dropdown" at bounding box center [720, 61] width 15 height 15
click at [685, 80] on button "Regenerate PDF" at bounding box center [686, 83] width 83 height 17
click at [722, 66] on button "Button group with nested dropdown" at bounding box center [720, 61] width 15 height 15
click at [679, 83] on button "Regenerate PDF" at bounding box center [686, 83] width 83 height 17
click at [720, 58] on button "Button group with nested dropdown" at bounding box center [720, 61] width 15 height 15
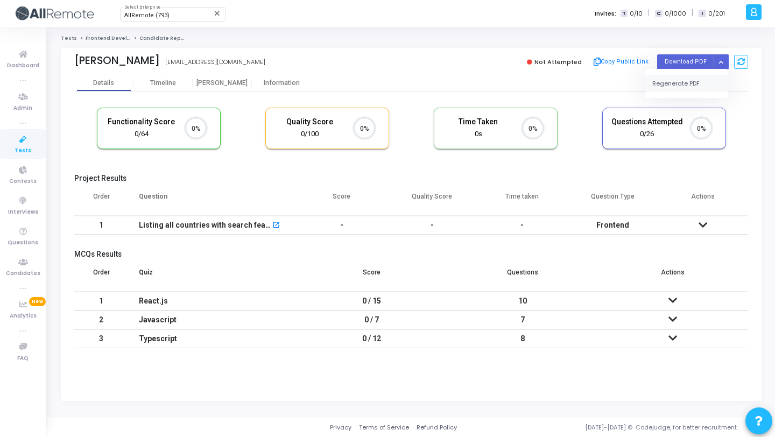
click at [681, 77] on button "Regenerate PDF" at bounding box center [686, 83] width 83 height 17
click at [716, 65] on button "Button group with nested dropdown" at bounding box center [720, 61] width 15 height 15
click at [694, 86] on button "Regenerate PDF" at bounding box center [686, 83] width 83 height 17
click at [719, 66] on button "Button group with nested dropdown" at bounding box center [720, 61] width 15 height 15
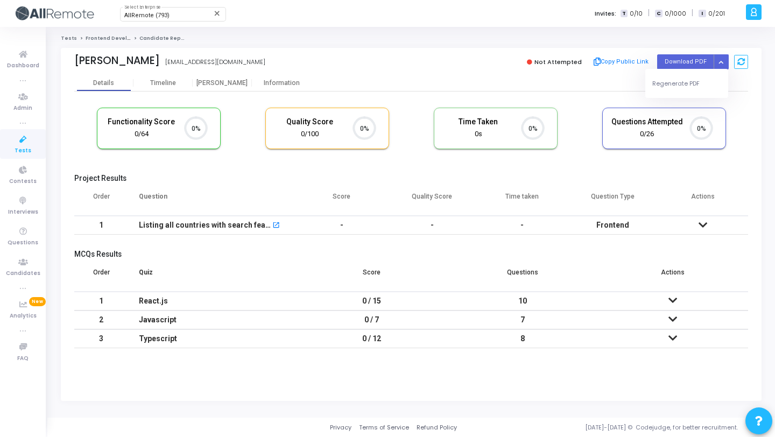
click at [691, 95] on div "Regenerate PDF" at bounding box center [686, 83] width 83 height 29
click at [686, 81] on button "Regenerate PDF" at bounding box center [686, 83] width 83 height 17
click at [720, 56] on button "Button group with nested dropdown" at bounding box center [720, 61] width 15 height 15
click at [685, 81] on button "Regenerate PDF" at bounding box center [686, 83] width 83 height 17
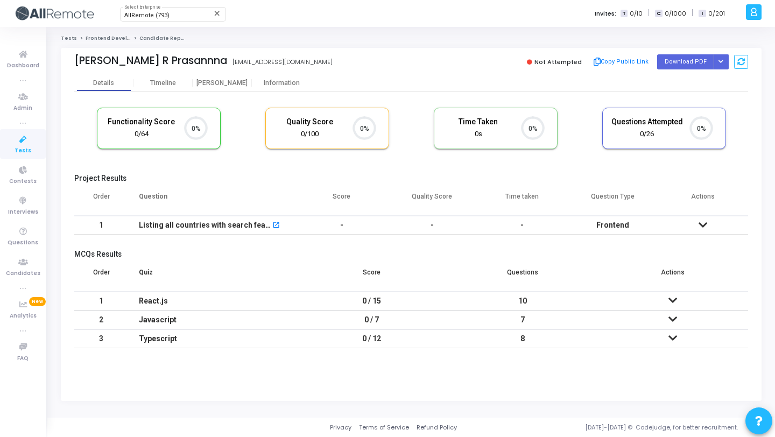
scroll to position [23, 27]
click at [723, 63] on icon "Button group with nested dropdown" at bounding box center [720, 61] width 5 height 5
click at [696, 88] on button "Regenerate PDF" at bounding box center [686, 83] width 83 height 17
click at [720, 63] on icon "Button group with nested dropdown" at bounding box center [720, 61] width 5 height 5
click at [699, 80] on button "Regenerate PDF" at bounding box center [686, 83] width 83 height 17
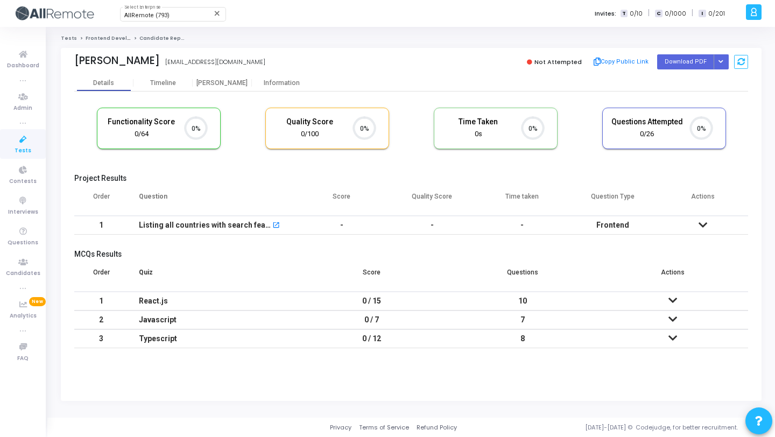
scroll to position [23, 27]
click at [728, 64] on div "Not Attempted Copy Public Link Download PDF Regenerate PDF" at bounding box center [581, 62] width 331 height 16
click at [724, 64] on button "Button group with nested dropdown" at bounding box center [720, 61] width 15 height 15
click at [690, 84] on button "Regenerate PDF" at bounding box center [686, 83] width 83 height 17
